Goal: Check status: Check status

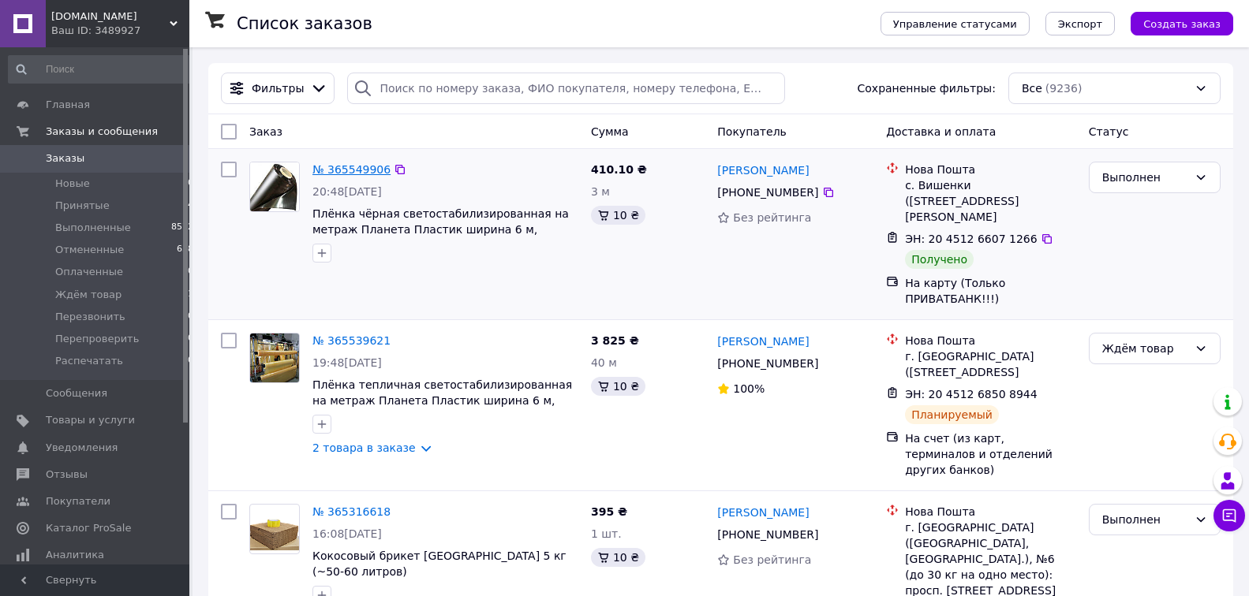
click at [348, 167] on link "№ 365549906" at bounding box center [351, 169] width 78 height 13
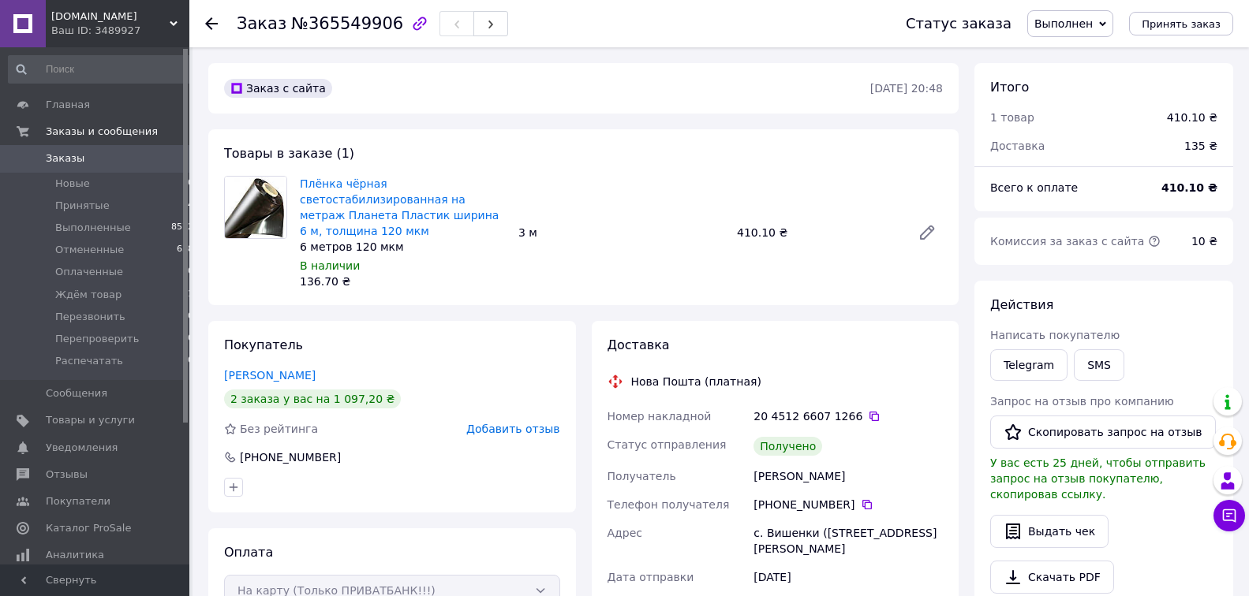
scroll to position [32, 0]
click at [1093, 359] on button "SMS" at bounding box center [1099, 365] width 50 height 32
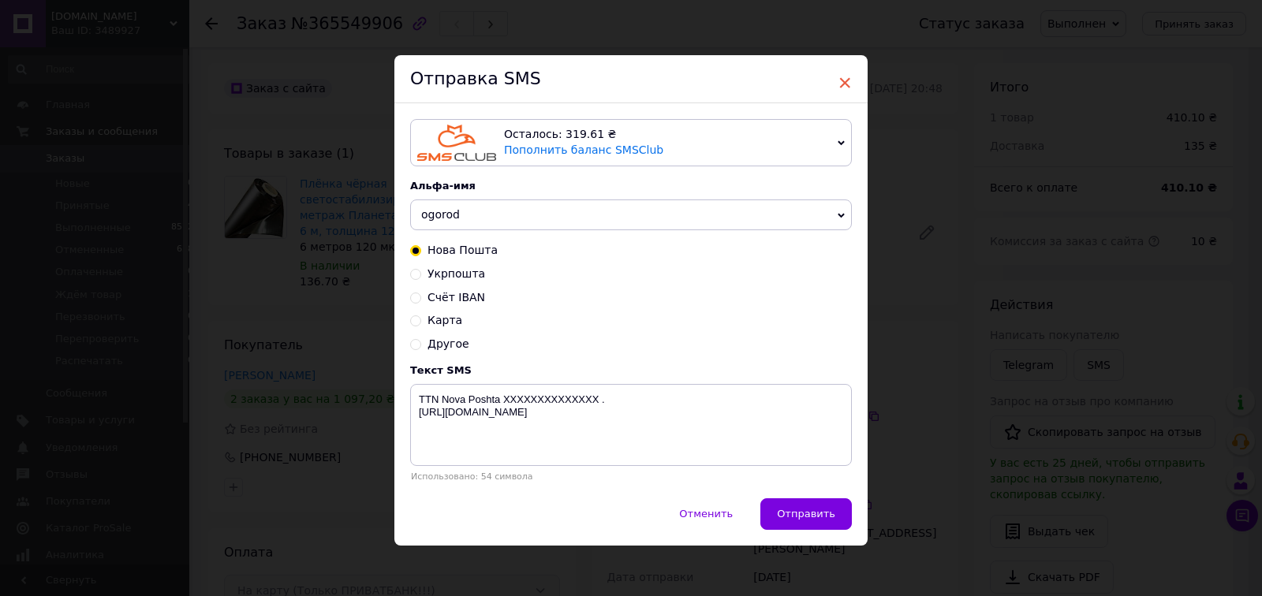
click at [838, 80] on span "×" at bounding box center [845, 82] width 14 height 27
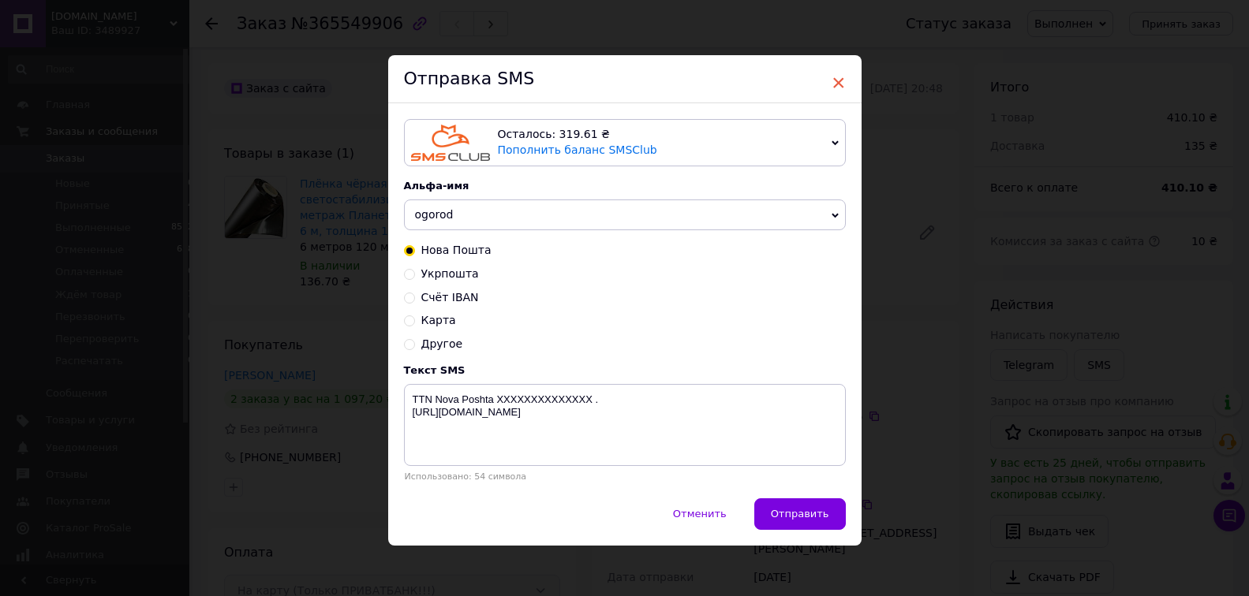
click at [831, 82] on span "×" at bounding box center [838, 82] width 14 height 27
click at [832, 82] on span "×" at bounding box center [838, 82] width 14 height 27
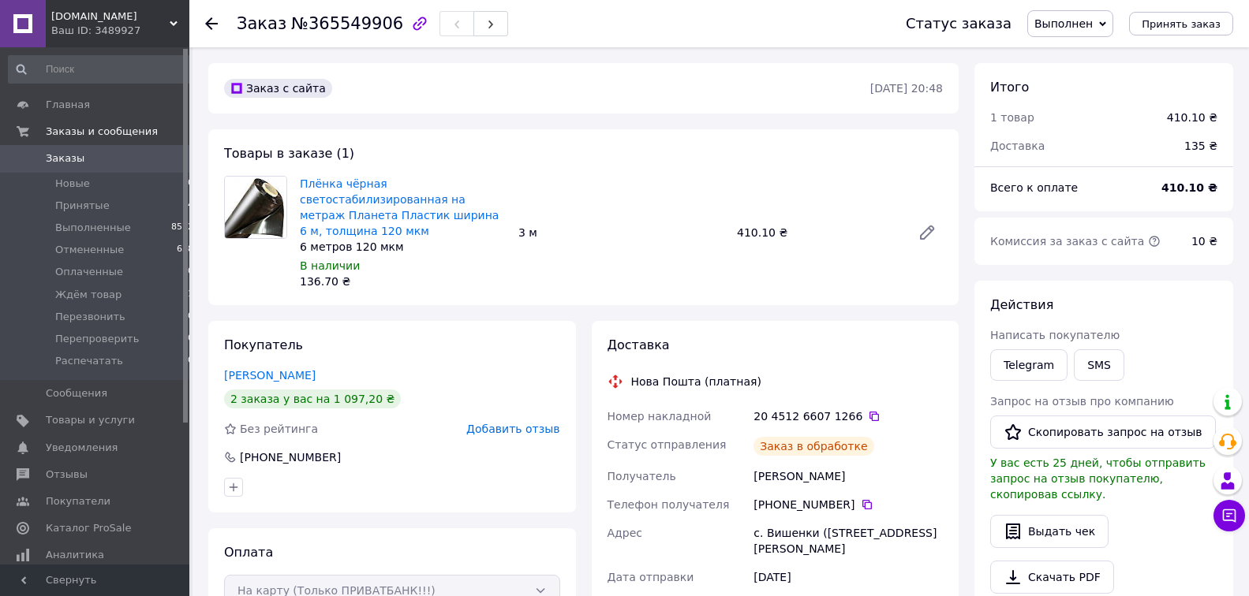
scroll to position [32, 0]
click at [61, 158] on span "Заказы" at bounding box center [65, 158] width 39 height 14
